Goal: Task Accomplishment & Management: Complete application form

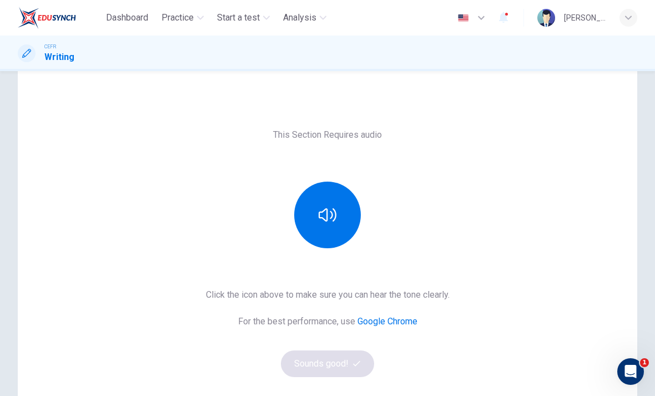
scroll to position [36, 0]
click at [321, 213] on icon "button" at bounding box center [328, 213] width 18 height 18
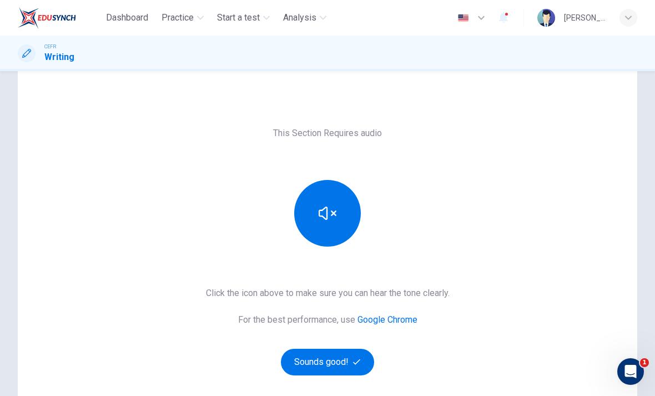
click at [323, 213] on icon "button" at bounding box center [328, 213] width 18 height 18
click at [346, 367] on button "Sounds good!" at bounding box center [327, 362] width 93 height 27
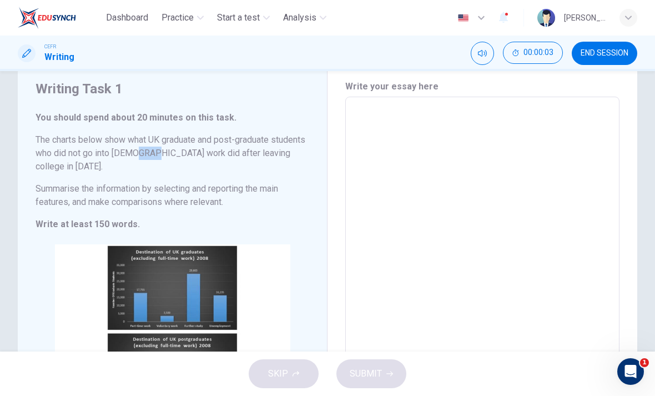
click at [278, 231] on div "Writing Task 1 You should spend about 20 minutes on this task. The charts below…" at bounding box center [173, 258] width 310 height 401
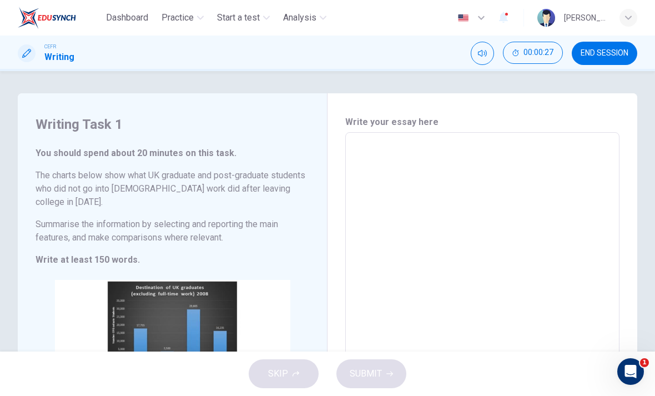
scroll to position [0, 0]
click at [431, 240] on textarea at bounding box center [482, 293] width 259 height 303
click at [287, 369] on div "SKIP SUBMIT" at bounding box center [327, 374] width 655 height 44
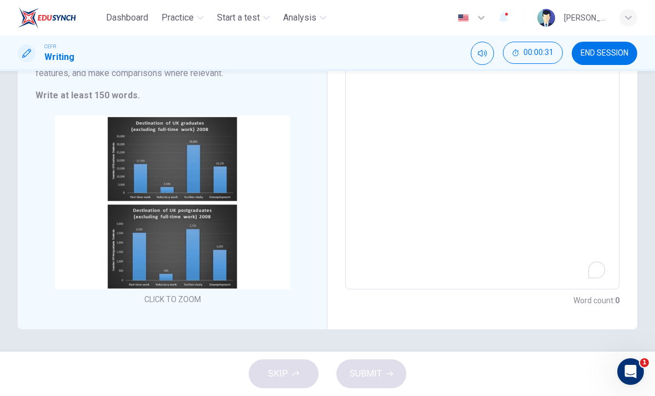
scroll to position [164, 0]
click at [482, 254] on textarea at bounding box center [482, 128] width 259 height 303
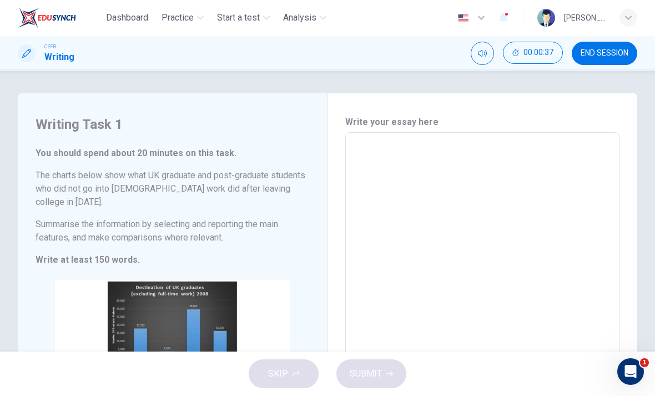
scroll to position [0, 0]
click at [494, 226] on textarea at bounding box center [482, 293] width 259 height 303
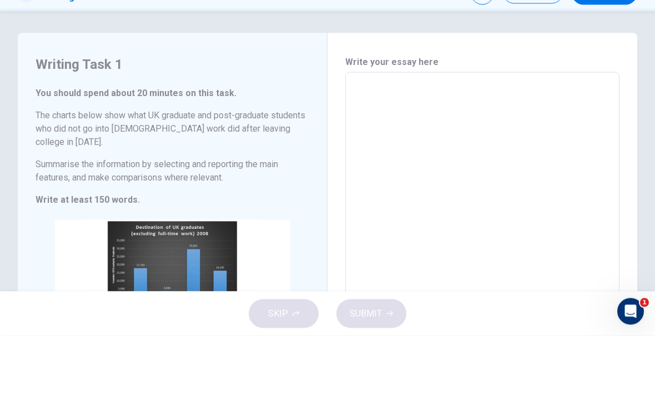
type textarea "g"
type textarea "x"
type textarea "gh"
type textarea "x"
type textarea "ghj"
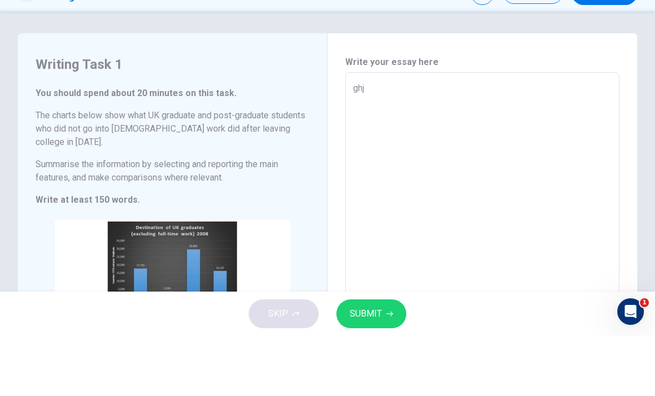
type textarea "x"
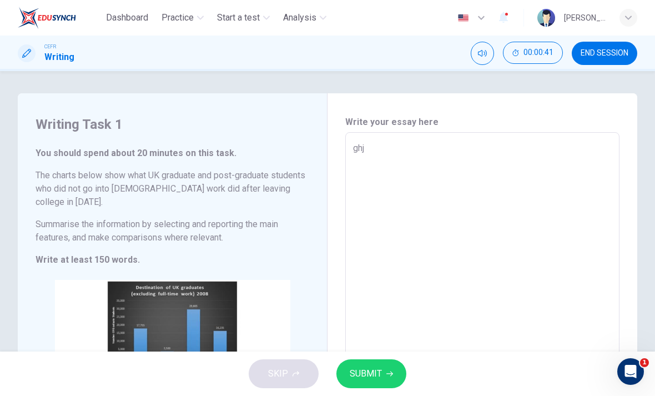
type textarea "ghj"
click at [292, 366] on div "SKIP SUBMIT" at bounding box center [327, 374] width 655 height 44
type textarea "x"
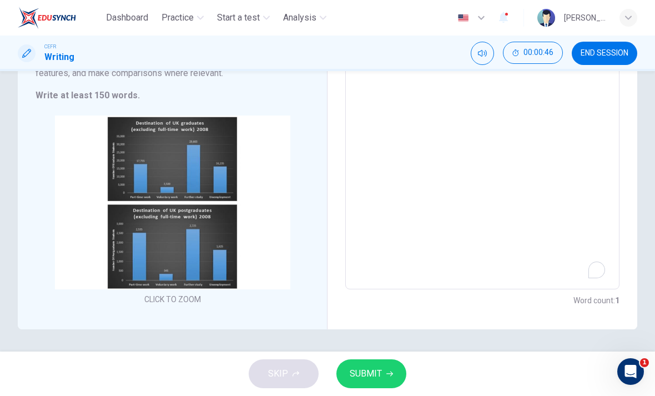
click at [291, 379] on div "SKIP SUBMIT" at bounding box center [327, 374] width 655 height 44
click at [290, 379] on div "SKIP SUBMIT" at bounding box center [327, 374] width 655 height 44
click at [289, 367] on div "SKIP SUBMIT" at bounding box center [327, 374] width 655 height 44
click at [292, 363] on div "SKIP SUBMIT" at bounding box center [327, 374] width 655 height 44
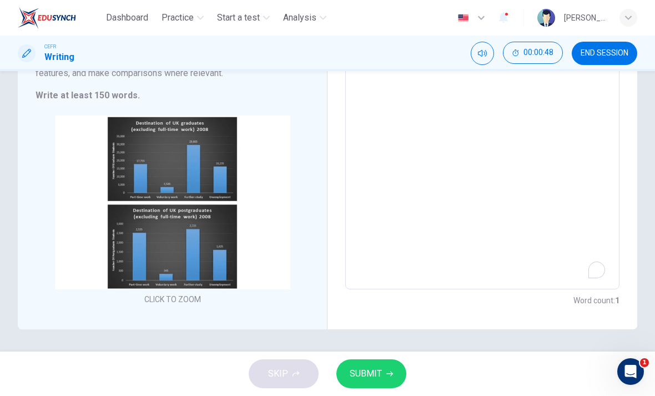
click at [298, 362] on div "SKIP SUBMIT" at bounding box center [327, 374] width 655 height 44
click at [294, 372] on div "SKIP SUBMIT" at bounding box center [327, 374] width 655 height 44
type textarea "ghj"
type textarea "x"
